Goal: Task Accomplishment & Management: Manage account settings

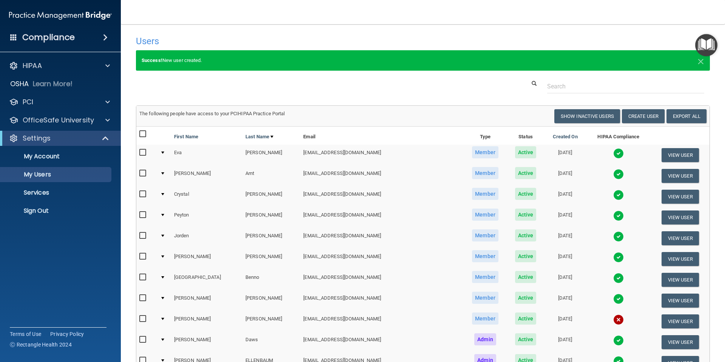
select select "20"
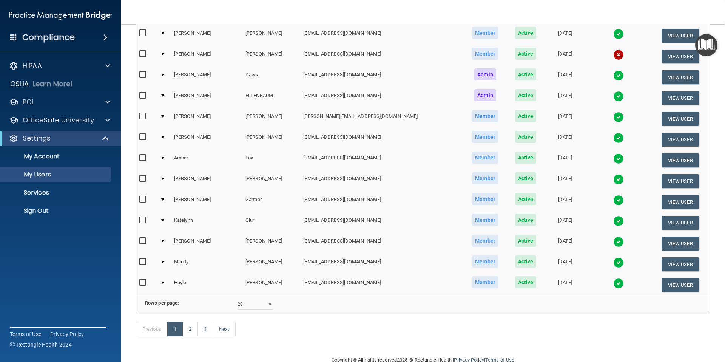
scroll to position [270, 0]
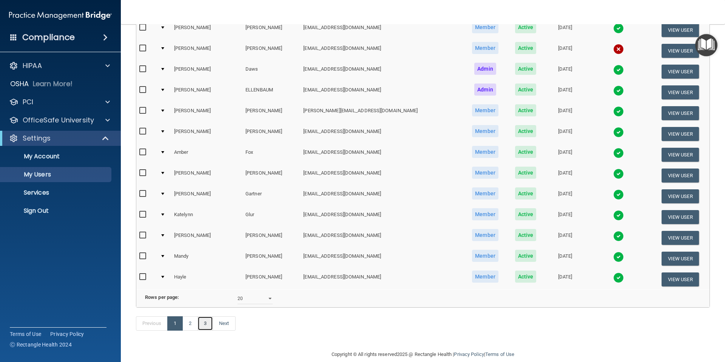
click at [201, 324] on link "3" at bounding box center [204, 323] width 15 height 14
select select "20"
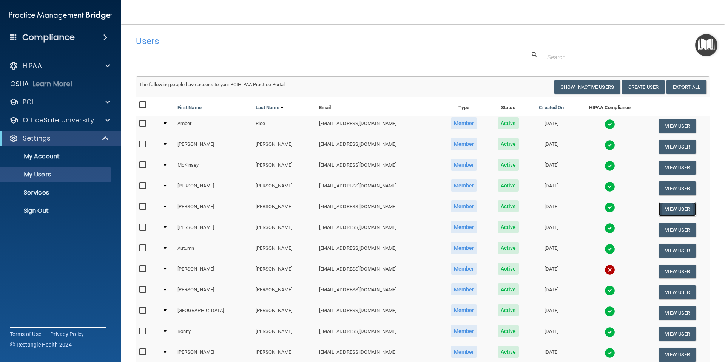
click at [679, 207] on button "View User" at bounding box center [676, 209] width 37 height 14
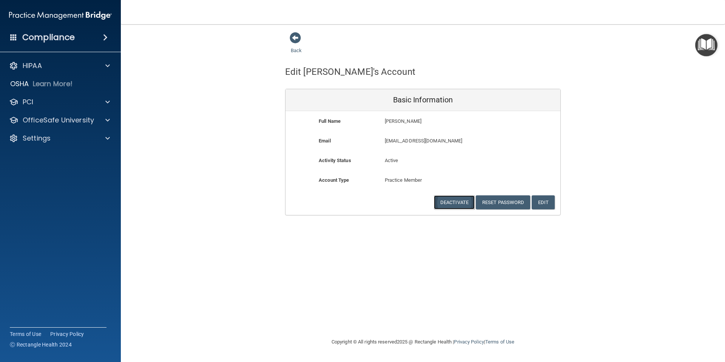
click at [457, 203] on button "Deactivate" at bounding box center [454, 202] width 41 height 14
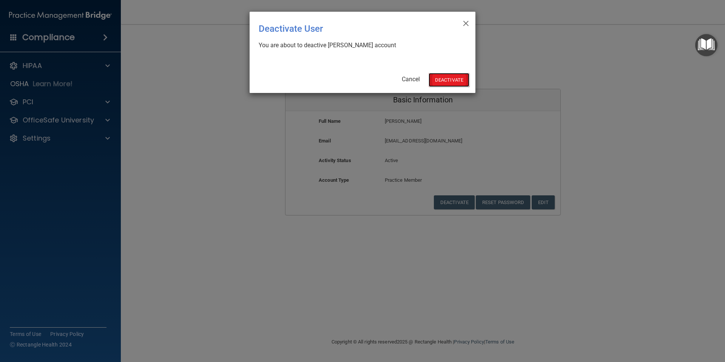
click at [443, 85] on button "Deactivate" at bounding box center [449, 80] width 41 height 14
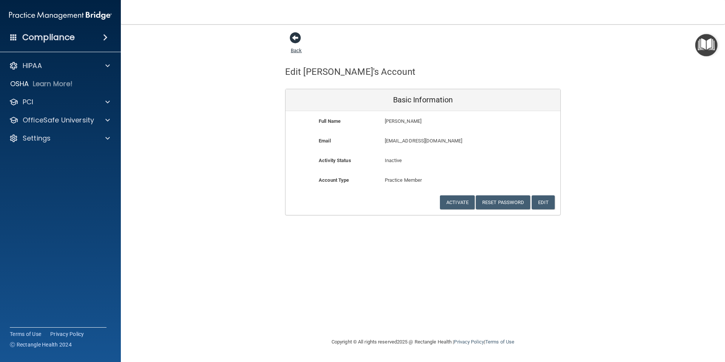
click at [296, 39] on span at bounding box center [295, 37] width 11 height 11
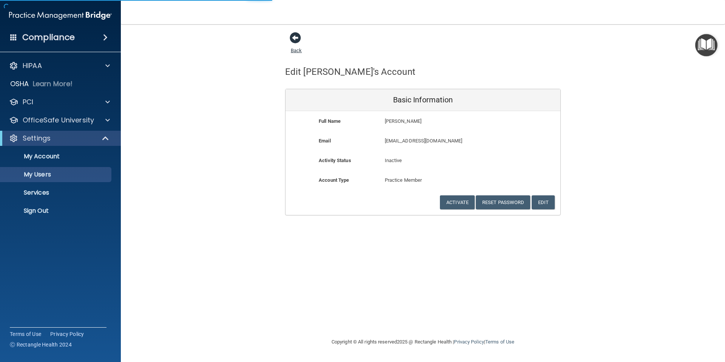
select select "20"
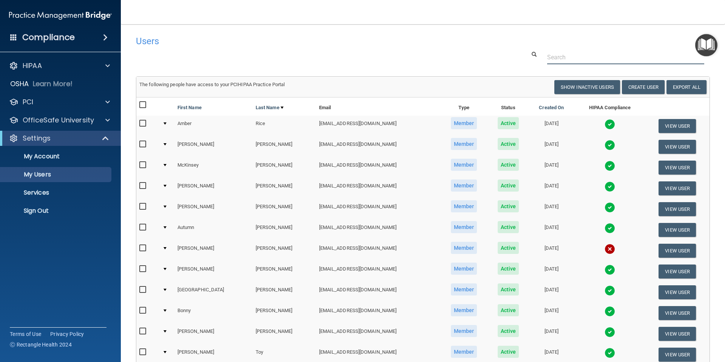
click at [573, 55] on input "text" at bounding box center [625, 57] width 157 height 14
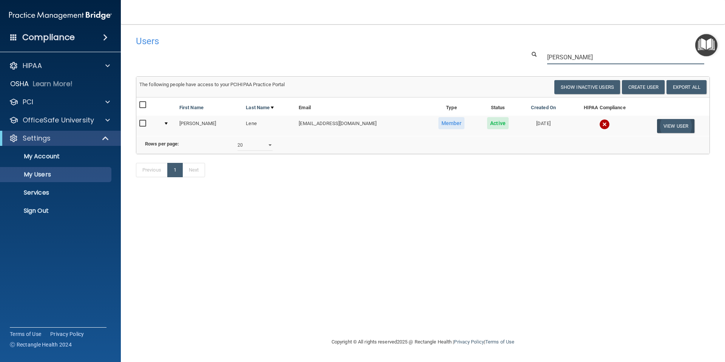
type input "Shanon"
click at [668, 126] on button "View User" at bounding box center [675, 126] width 37 height 14
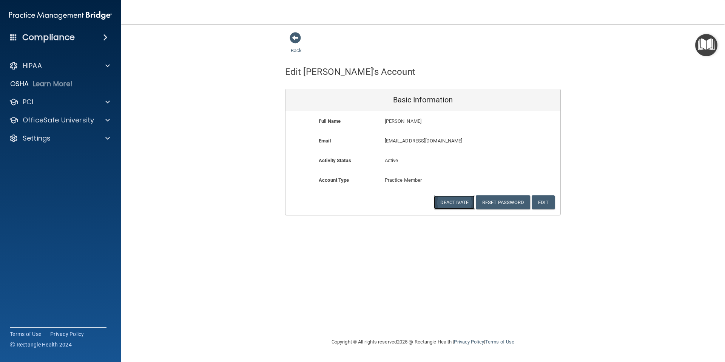
click at [449, 200] on button "Deactivate" at bounding box center [454, 202] width 41 height 14
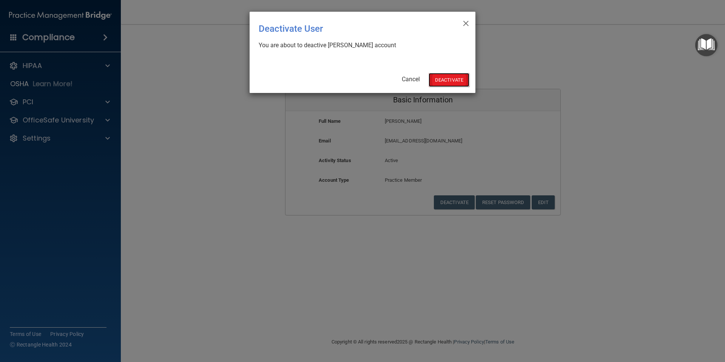
click at [449, 79] on button "Deactivate" at bounding box center [449, 80] width 41 height 14
